Goal: Check status: Check status

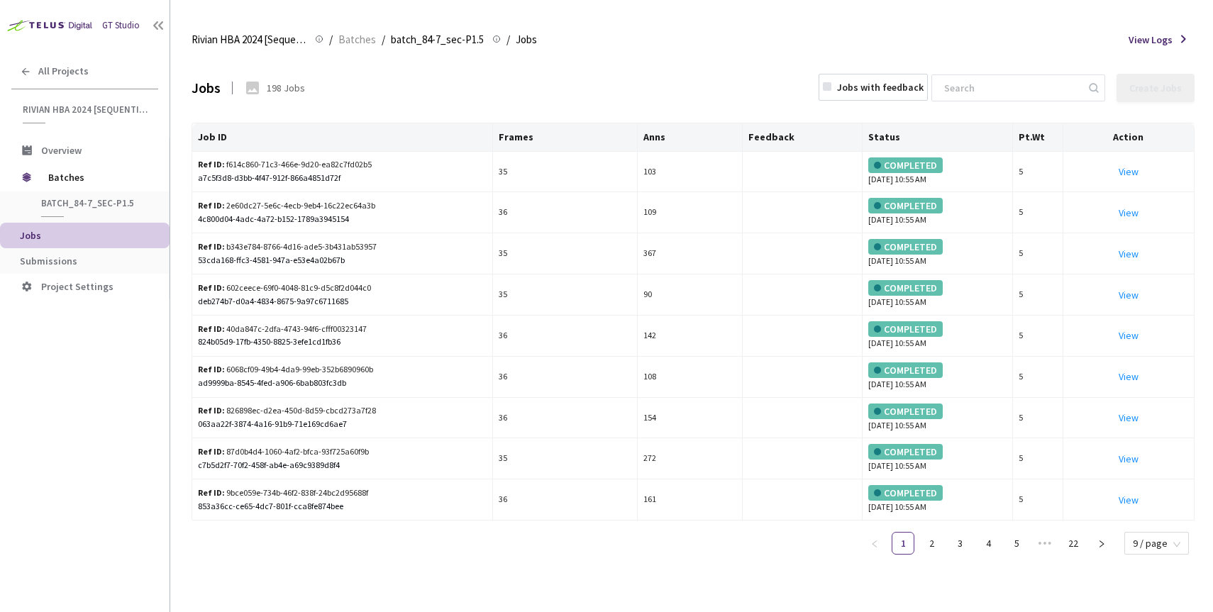
click at [76, 254] on li "Submissions" at bounding box center [85, 261] width 170 height 26
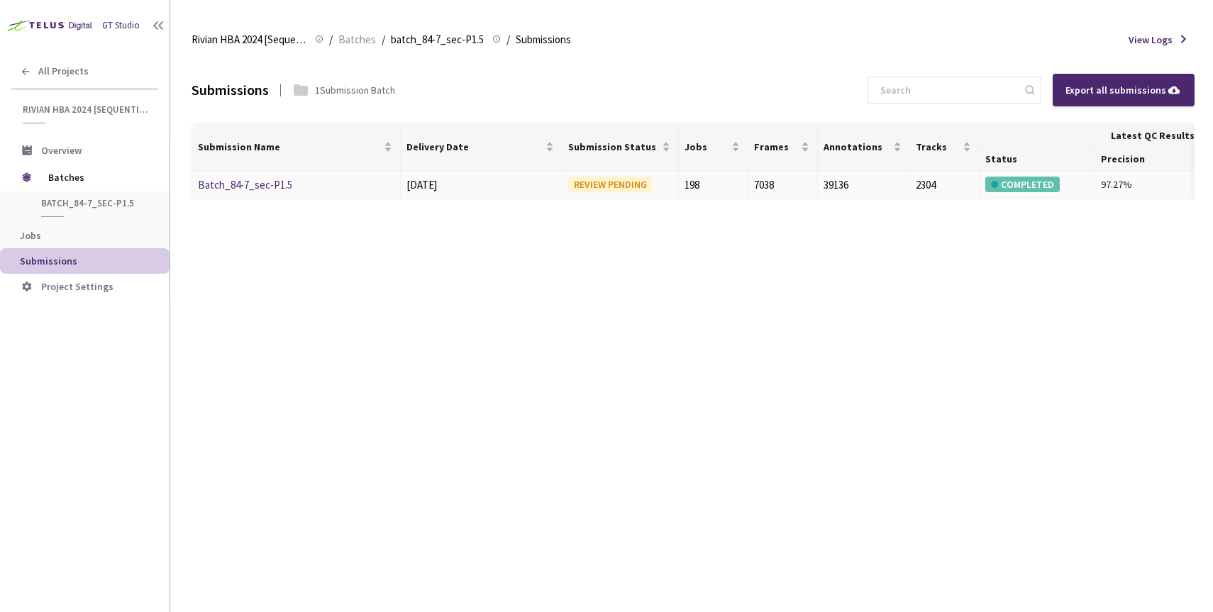
click at [250, 189] on link "Batch_84-7_sec-P1.5" at bounding box center [245, 184] width 94 height 13
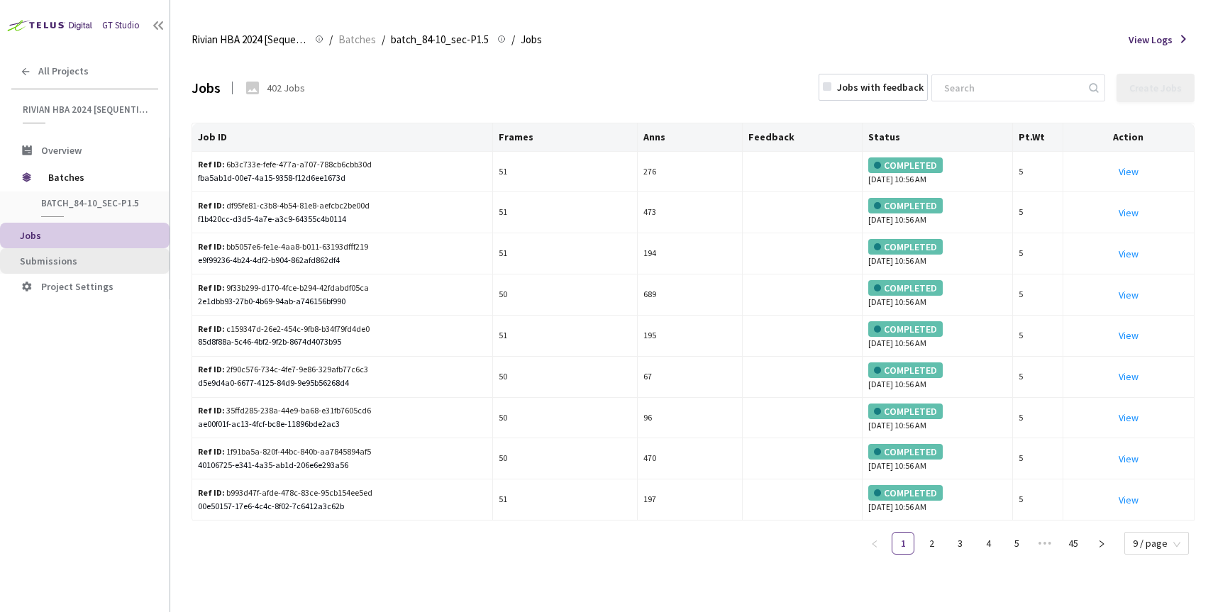
click at [65, 257] on span "Submissions" at bounding box center [48, 261] width 57 height 13
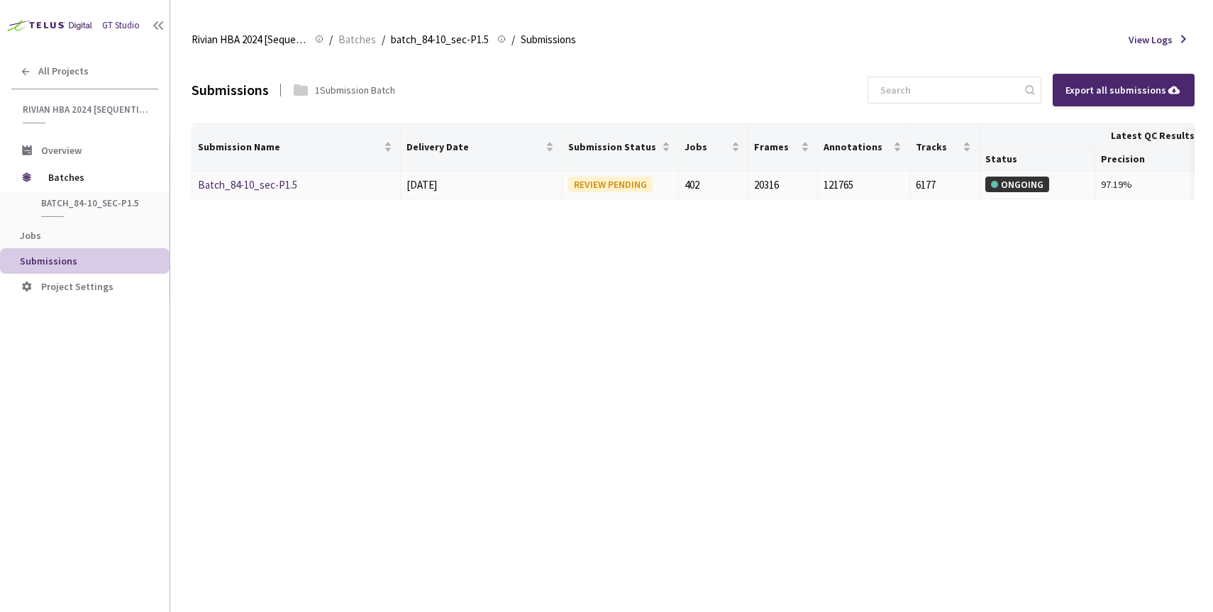
click at [258, 182] on link "Batch_84-10_sec-P1.5" at bounding box center [247, 184] width 99 height 13
